Goal: Contribute content: Add original content to the website for others to see

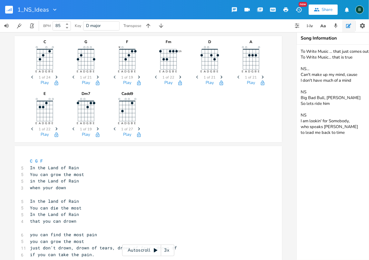
scroll to position [0, 62]
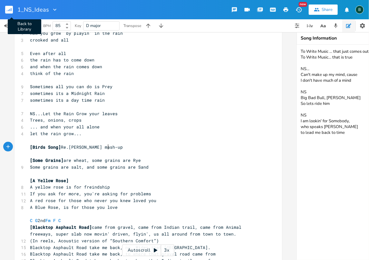
click at [7, 10] on rect "button" at bounding box center [9, 10] width 8 height 8
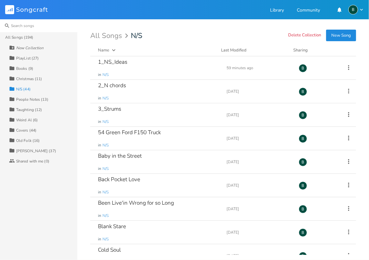
click at [21, 27] on input at bounding box center [38, 25] width 77 height 13
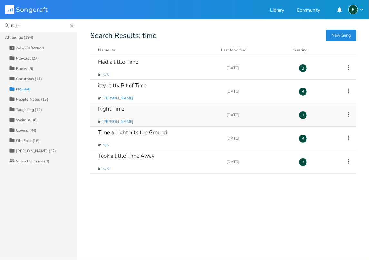
type input "time"
click at [122, 107] on div "Right Time" at bounding box center [111, 108] width 26 height 5
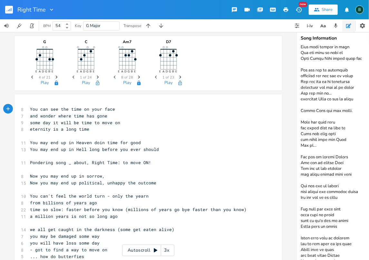
scroll to position [1957, 0]
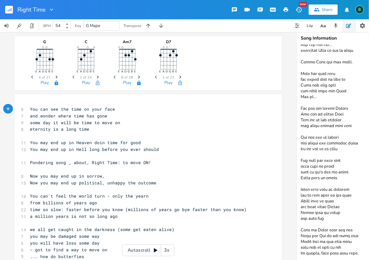
click at [352, 250] on textarea at bounding box center [361, 152] width 129 height 215
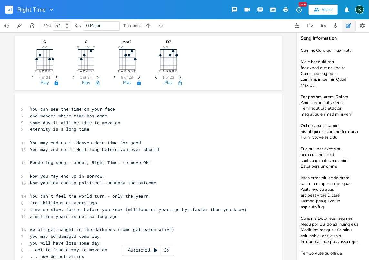
scroll to position [1969, 0]
drag, startPoint x: 342, startPoint y: 252, endPoint x: 299, endPoint y: 252, distance: 43.1
click at [299, 252] on textarea at bounding box center [361, 152] width 129 height 215
click at [344, 250] on textarea at bounding box center [361, 152] width 129 height 215
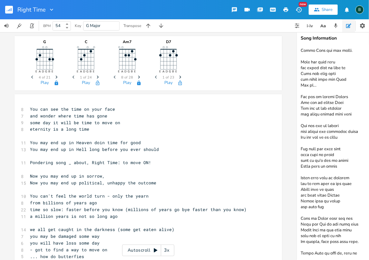
click at [344, 248] on textarea at bounding box center [361, 152] width 129 height 215
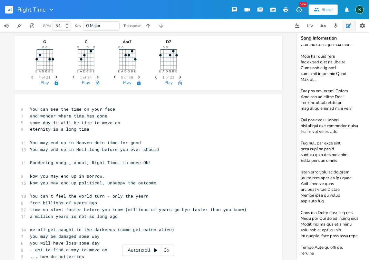
scroll to position [1981, 0]
drag, startPoint x: 319, startPoint y: 254, endPoint x: 301, endPoint y: 237, distance: 25.5
click at [301, 237] on textarea at bounding box center [361, 152] width 129 height 215
click at [318, 247] on textarea at bounding box center [361, 152] width 129 height 215
paste textarea "Right Time to move on, move on"
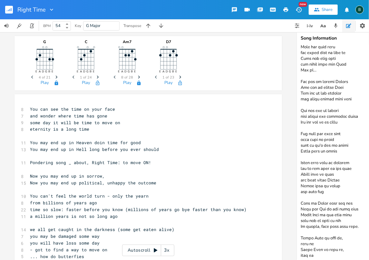
scroll to position [1983, 0]
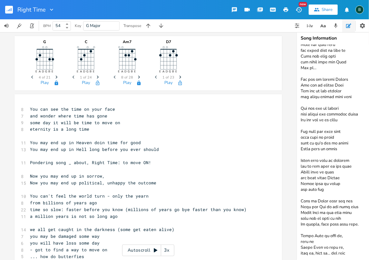
type textarea "BPM 54, Guitar 74 to catch up You can see the time on your face You can see the…"
click at [9, 11] on rect "button" at bounding box center [9, 10] width 8 height 8
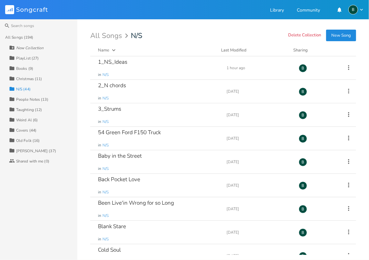
click at [30, 108] on div "Taughting (12)" at bounding box center [29, 110] width 26 height 4
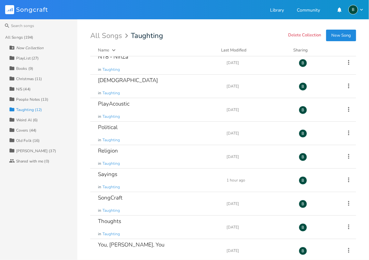
scroll to position [82, 0]
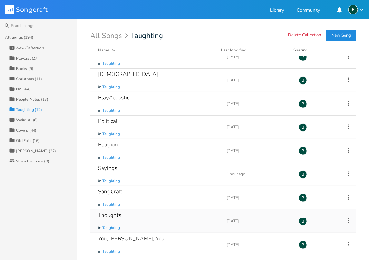
click at [107, 216] on div "Thoughts" at bounding box center [109, 214] width 23 height 5
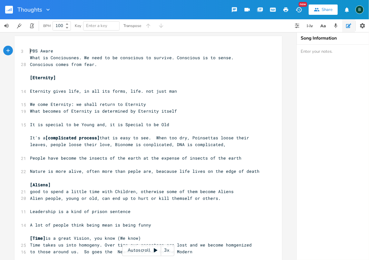
click at [29, 50] on pre "PBS Aware" at bounding box center [145, 51] width 232 height 7
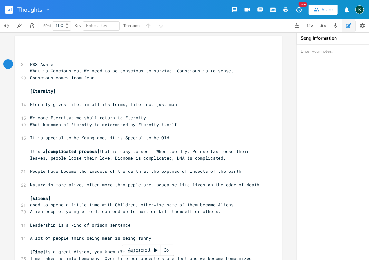
click at [29, 50] on pre "​" at bounding box center [145, 51] width 232 height 7
type textarea "Nature]"
click at [29, 50] on pre "Nature]" at bounding box center [145, 51] width 232 height 7
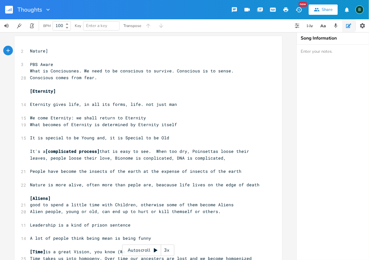
type textarea "["
click at [49, 50] on pre "[Nature]" at bounding box center [145, 51] width 232 height 7
type textarea "is a cooperative"
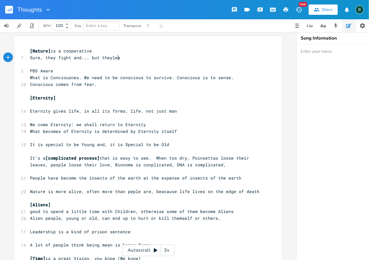
scroll to position [0, 64]
type textarea "Sure, they fight and... but theylearn"
click at [108, 57] on span "Sure, they fight and... but theylearn" at bounding box center [77, 58] width 95 height 6
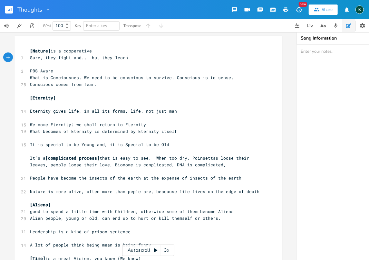
click at [125, 58] on span "Sure, they fight and... but they learn" at bounding box center [79, 58] width 98 height 6
type textarea "to be cooperative to survive"
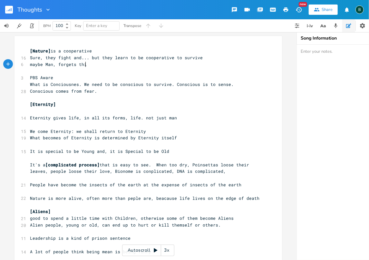
scroll to position [0, 46]
type textarea "maybe Man, forgets this"
